Goal: Task Accomplishment & Management: Manage account settings

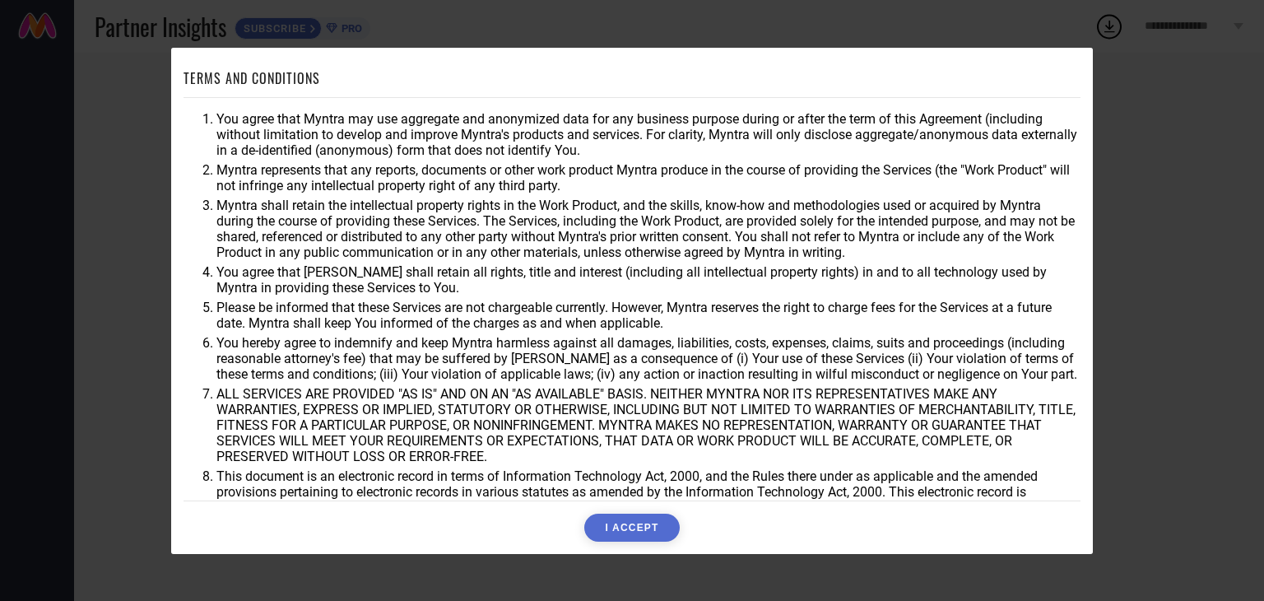
scroll to position [47, 0]
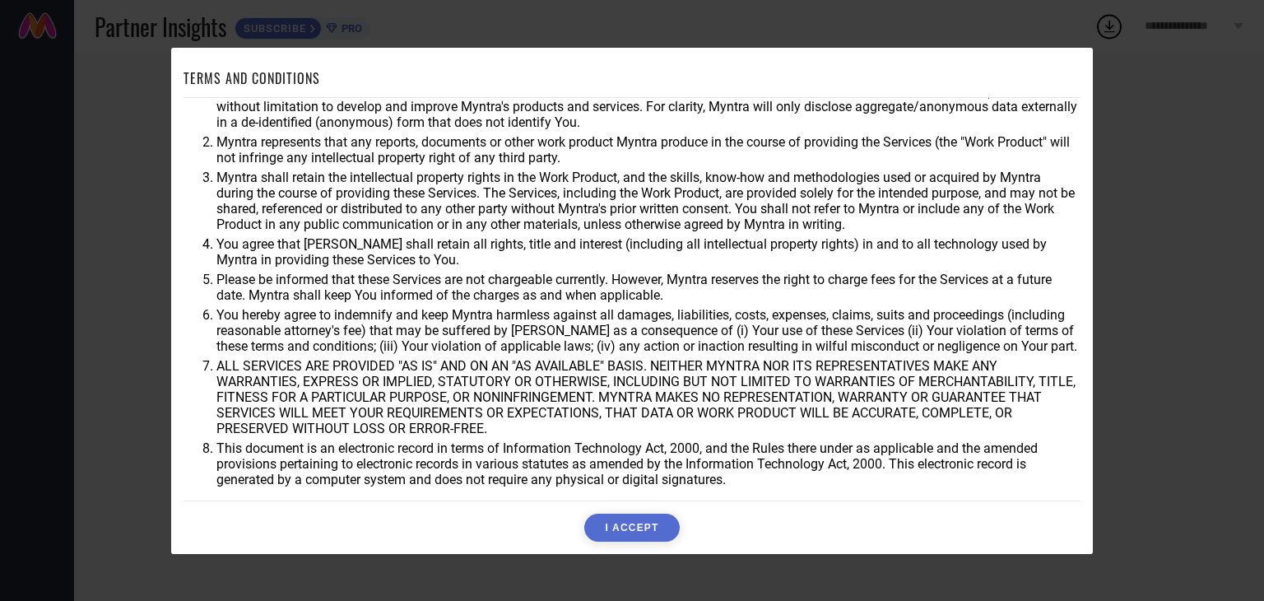
click at [638, 523] on button "I ACCEPT" at bounding box center [631, 528] width 95 height 28
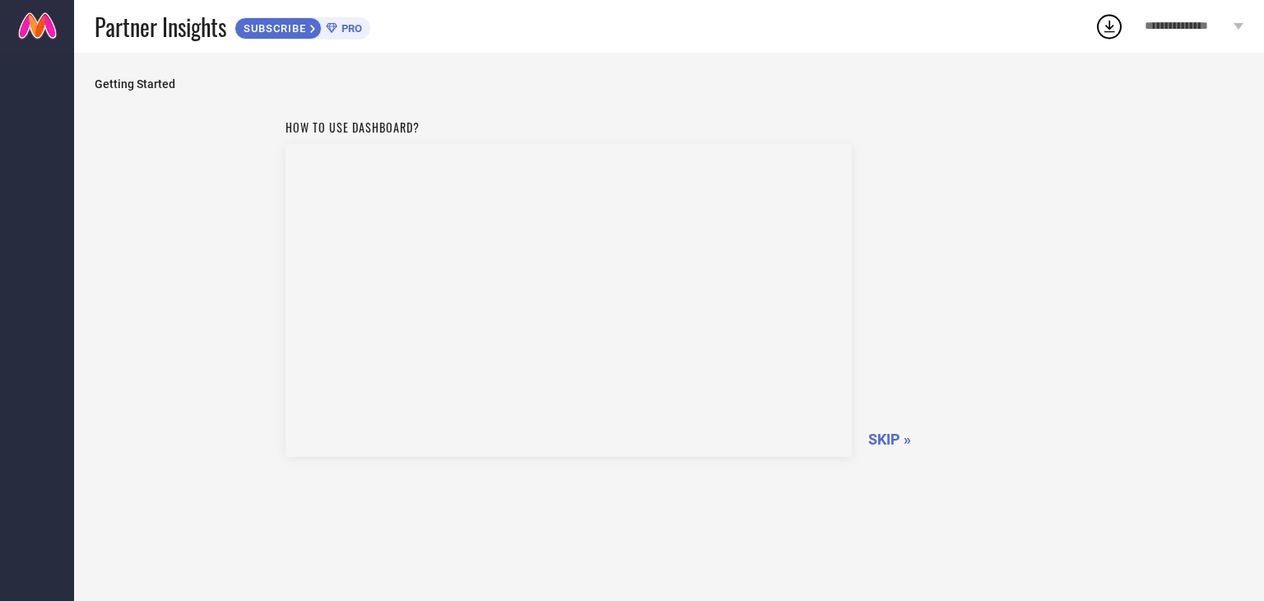
click at [886, 440] on span "SKIP »" at bounding box center [889, 438] width 43 height 17
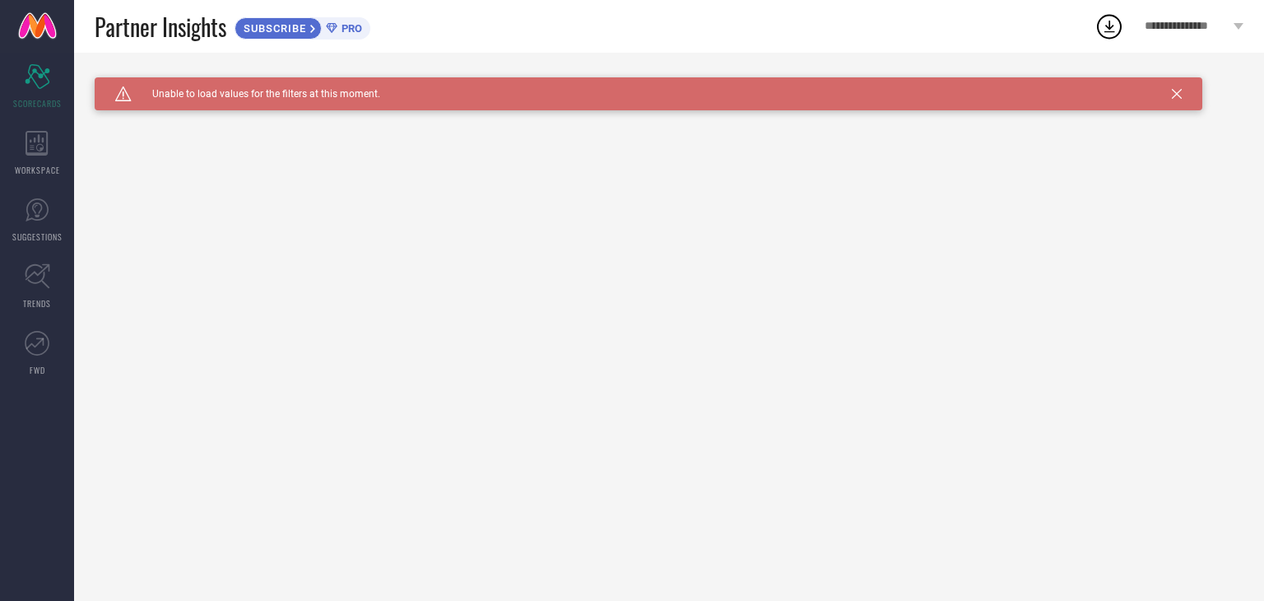
click at [277, 35] on div "SUBSCRIBE" at bounding box center [278, 28] width 87 height 22
click at [1191, 27] on span "**********" at bounding box center [1187, 27] width 85 height 14
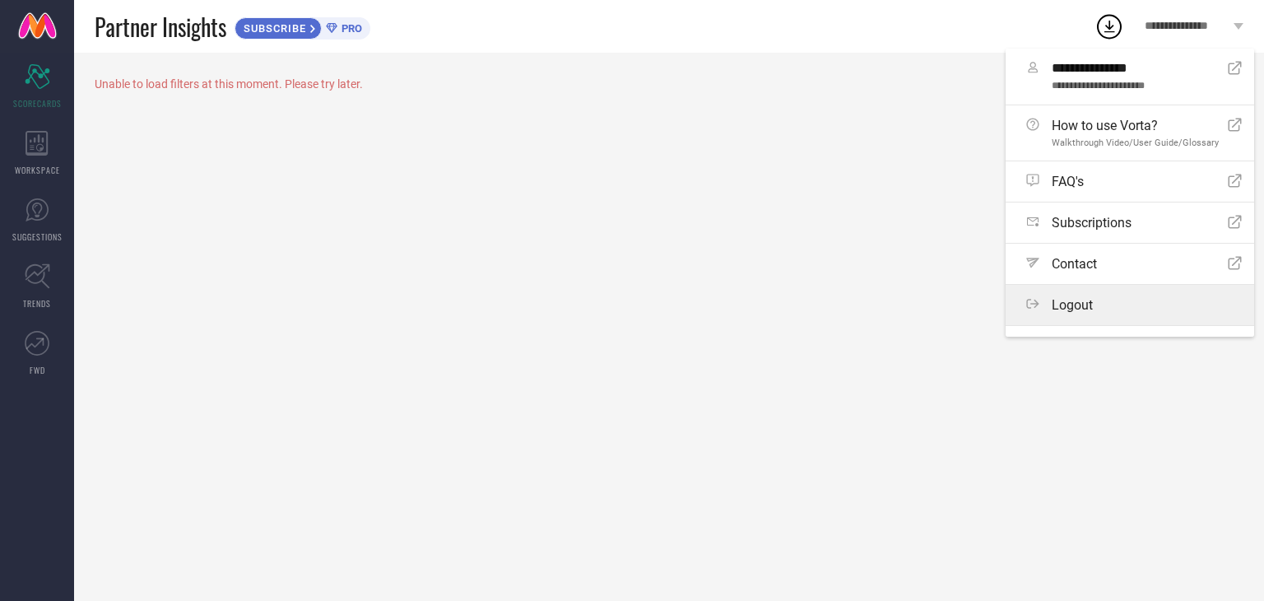
click at [1110, 299] on div "Logout" at bounding box center [1134, 305] width 216 height 16
click at [0, 0] on button "Logout" at bounding box center [0, 0] width 0 height 0
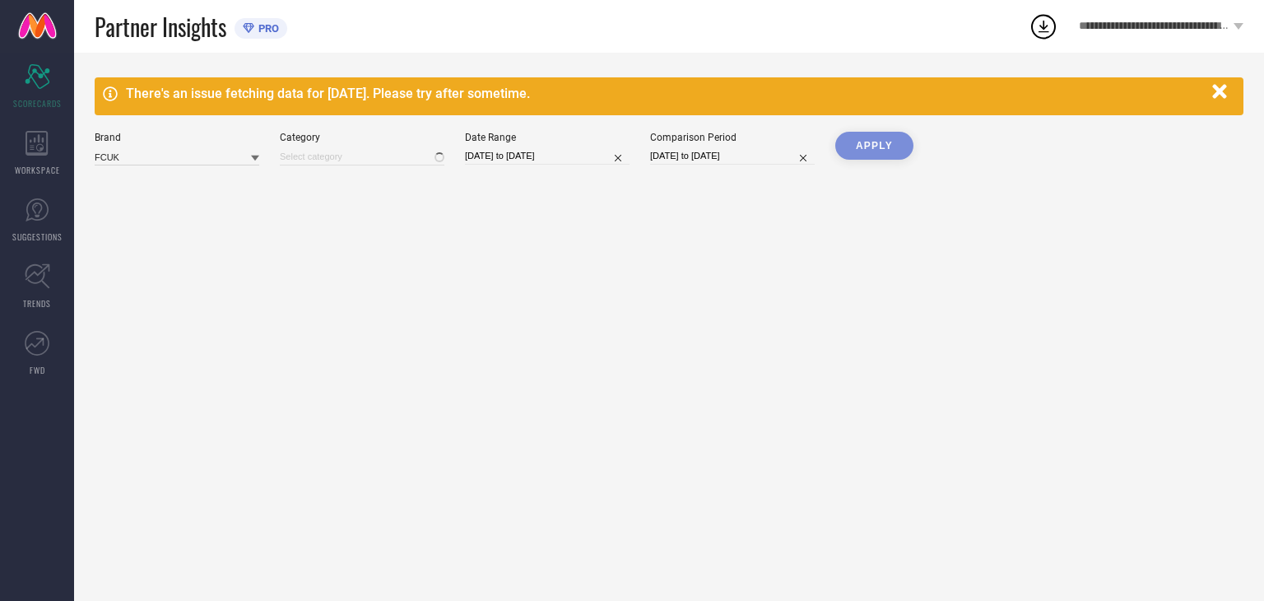
type input "All"
